Goal: Task Accomplishment & Management: Use online tool/utility

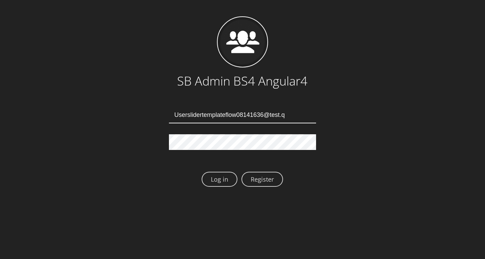
type input "[EMAIL_ADDRESS][DOMAIN_NAME]"
type input "Userslidertemplateflow08141640@test.qa"
